Goal: Transaction & Acquisition: Purchase product/service

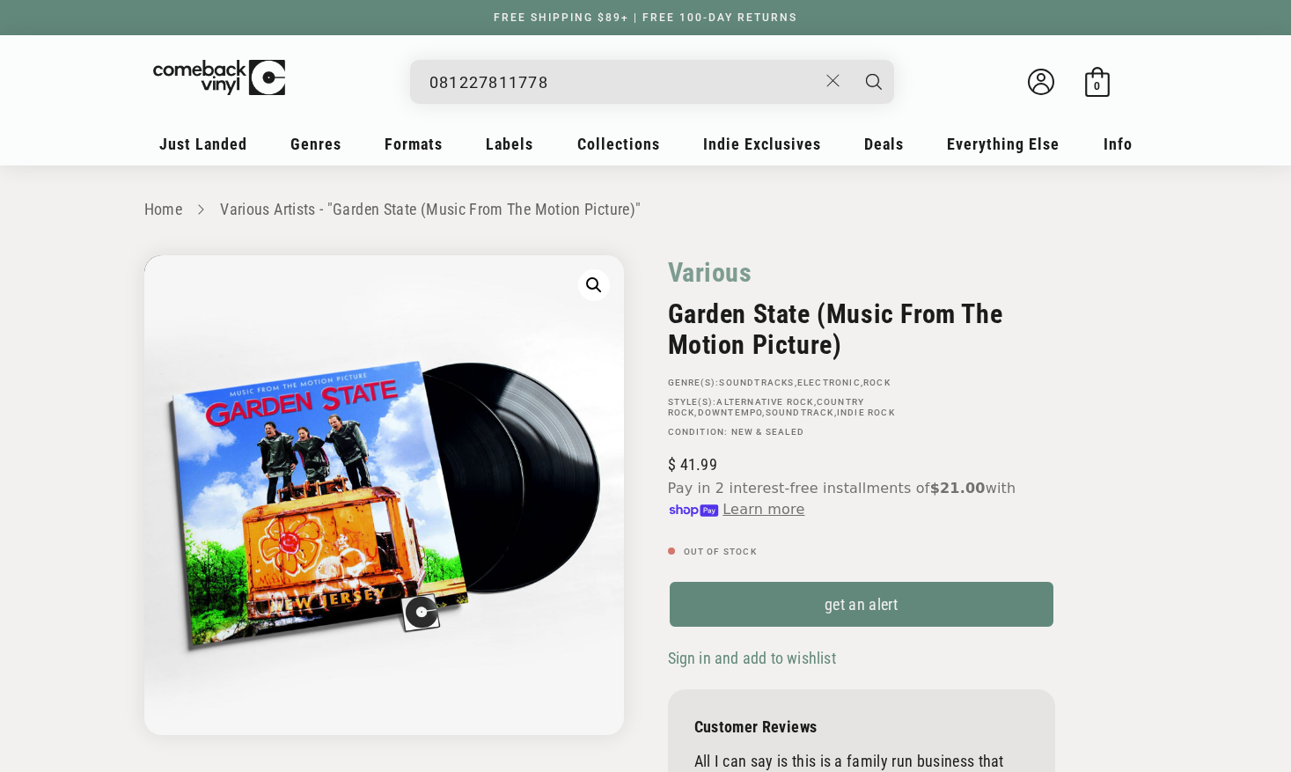
click at [586, 84] on input "081227811778" at bounding box center [624, 82] width 388 height 36
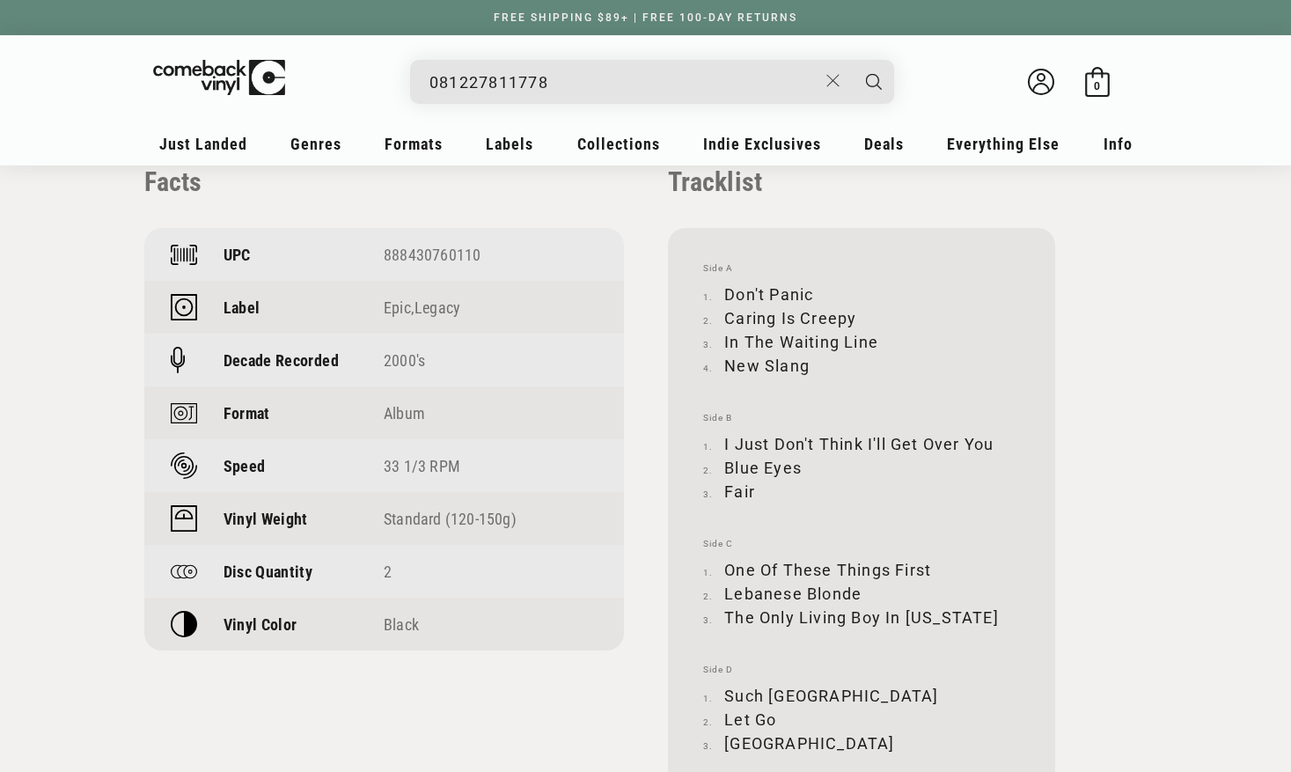
click at [586, 84] on input "081227811778" at bounding box center [624, 82] width 388 height 36
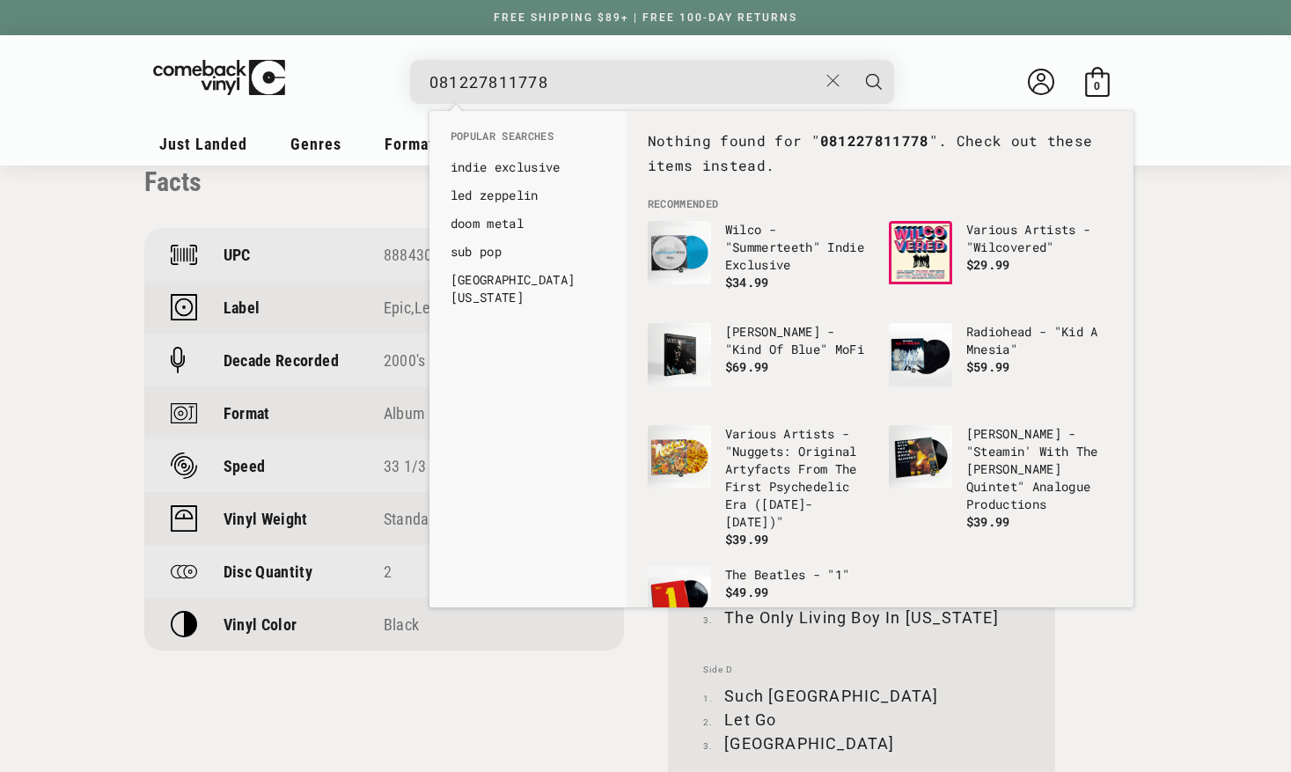
click at [586, 85] on input "081227811778" at bounding box center [624, 82] width 388 height 36
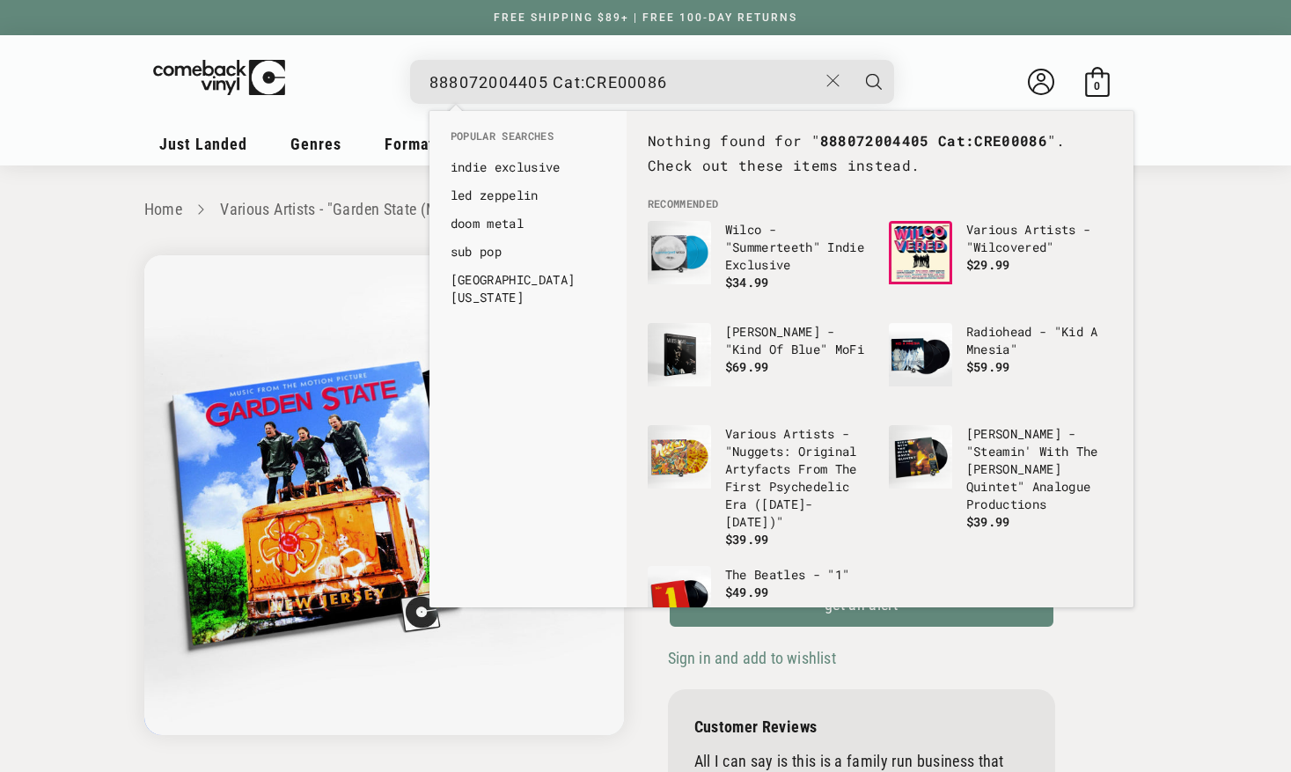
drag, startPoint x: 547, startPoint y: 87, endPoint x: 798, endPoint y: 86, distance: 251.8
click at [798, 86] on input "888072004405 Cat:CRE00086" at bounding box center [624, 82] width 388 height 36
type input "888072004405"
click at [852, 60] on button "Search" at bounding box center [874, 82] width 44 height 44
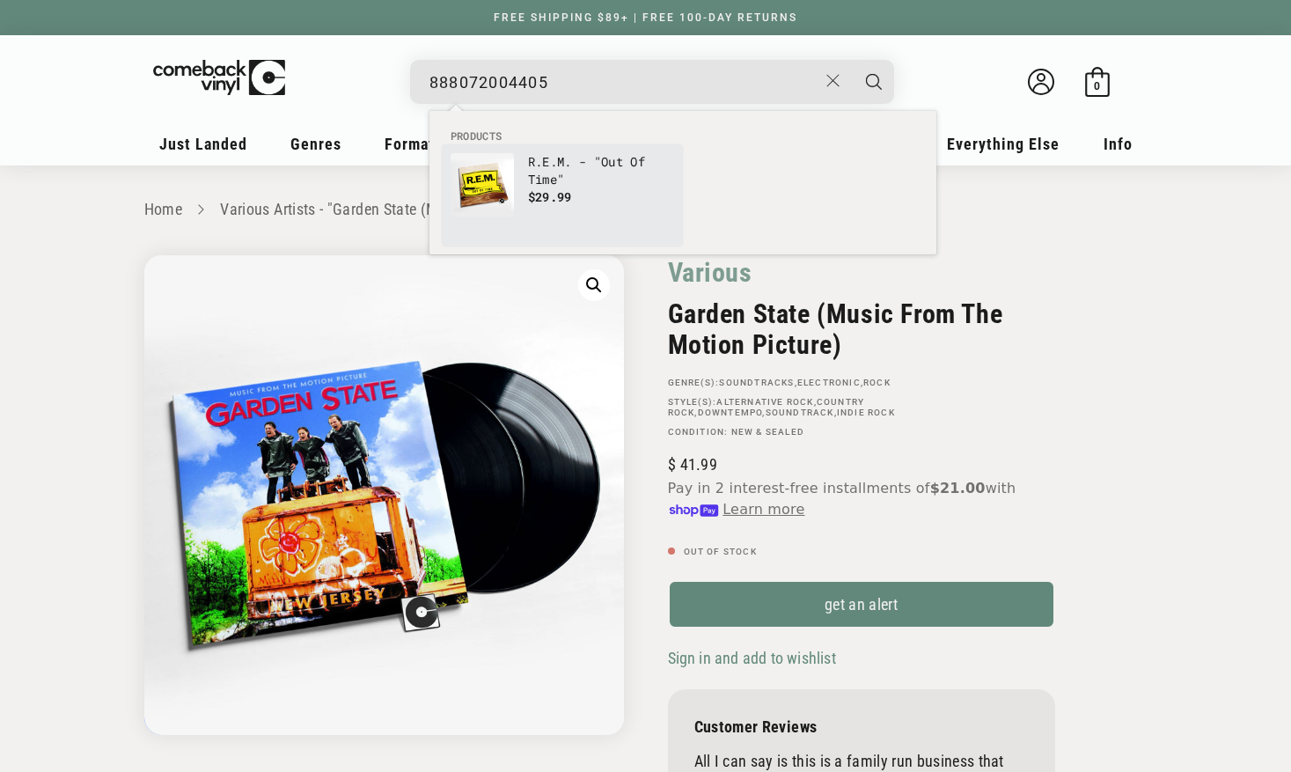
click at [570, 173] on p "R.E.M. - "Out Of Time"" at bounding box center [601, 170] width 146 height 35
